Goal: Information Seeking & Learning: Learn about a topic

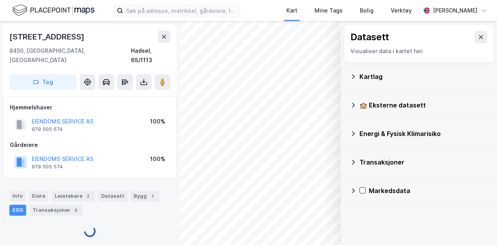
scroll to position [1, 0]
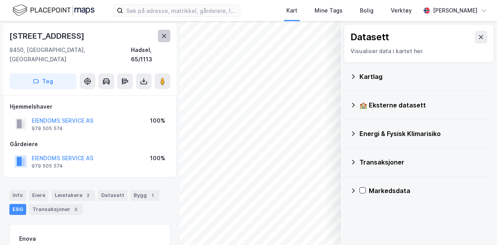
click at [165, 36] on icon at bounding box center [164, 36] width 6 height 6
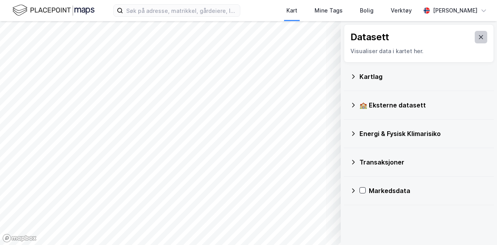
click at [478, 36] on icon at bounding box center [481, 37] width 6 height 6
